Goal: Check status: Check status

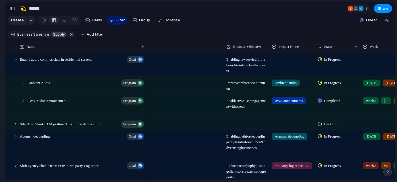
scroll to position [0, 214]
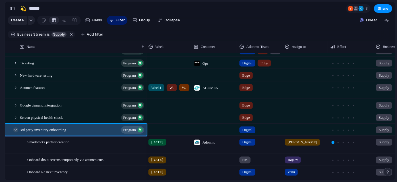
click at [17, 132] on div at bounding box center [15, 129] width 5 height 5
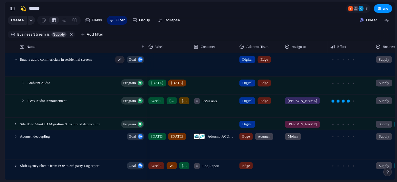
scroll to position [0, 0]
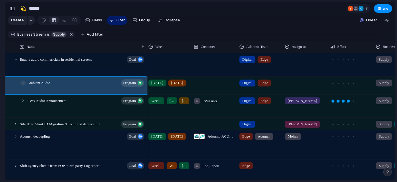
click at [22, 85] on div at bounding box center [22, 82] width 5 height 5
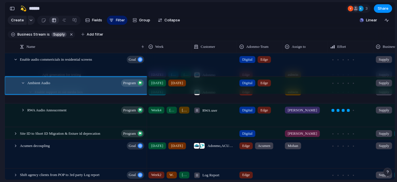
scroll to position [97, 0]
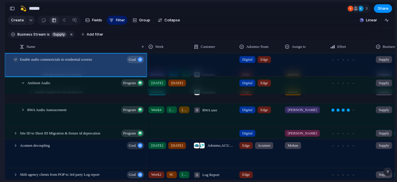
click at [15, 62] on div at bounding box center [15, 59] width 5 height 5
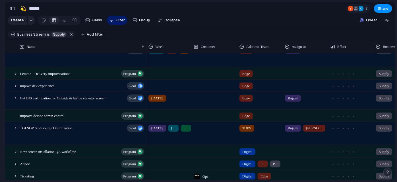
scroll to position [0, 0]
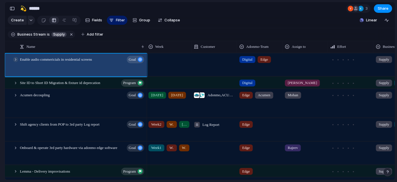
click at [15, 62] on div at bounding box center [15, 59] width 5 height 5
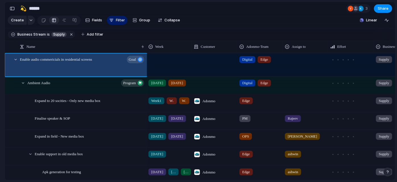
scroll to position [4, 0]
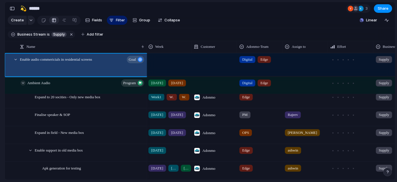
click at [22, 85] on div at bounding box center [22, 82] width 5 height 5
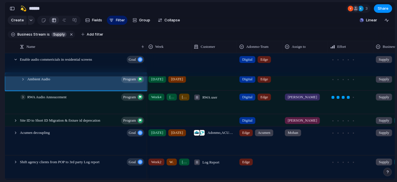
click at [22, 99] on div at bounding box center [22, 96] width 5 height 5
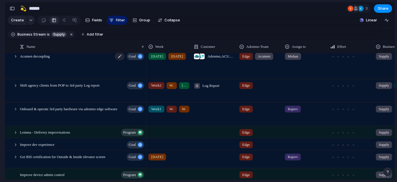
scroll to position [234, 0]
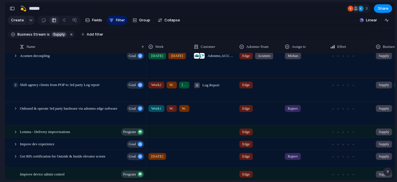
click at [16, 87] on div at bounding box center [15, 84] width 5 height 5
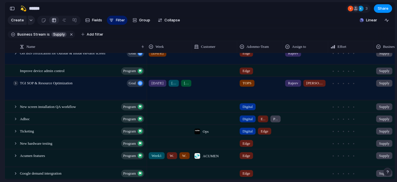
scroll to position [404, 0]
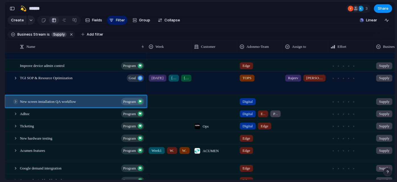
click at [16, 103] on div at bounding box center [15, 101] width 5 height 5
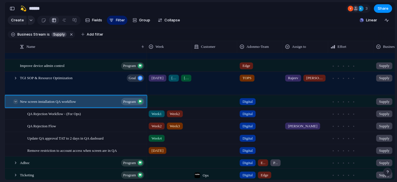
click at [16, 103] on div at bounding box center [15, 101] width 5 height 5
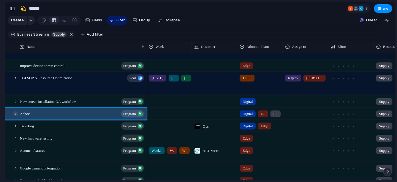
click at [16, 116] on div at bounding box center [15, 113] width 5 height 5
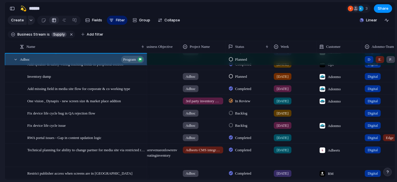
click at [234, 104] on div "In Review" at bounding box center [240, 100] width 23 height 7
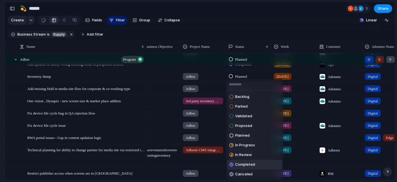
click at [237, 161] on span "Completed" at bounding box center [245, 164] width 20 height 6
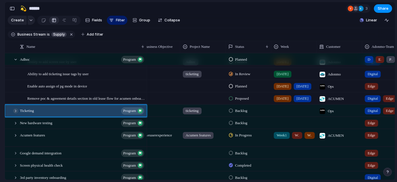
click at [16, 113] on div at bounding box center [15, 110] width 5 height 5
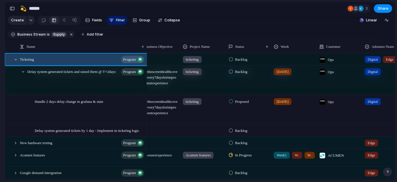
click at [22, 136] on div "Delay system generated tickets by 1 day - Implement in ticketing logic" at bounding box center [76, 130] width 142 height 12
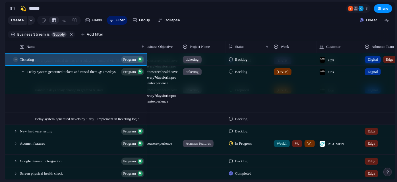
click at [16, 62] on div at bounding box center [15, 59] width 5 height 5
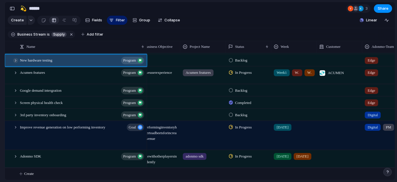
click at [15, 60] on div at bounding box center [15, 60] width 5 height 5
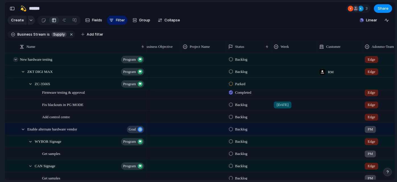
click at [16, 62] on div at bounding box center [15, 59] width 5 height 5
